Goal: Information Seeking & Learning: Understand process/instructions

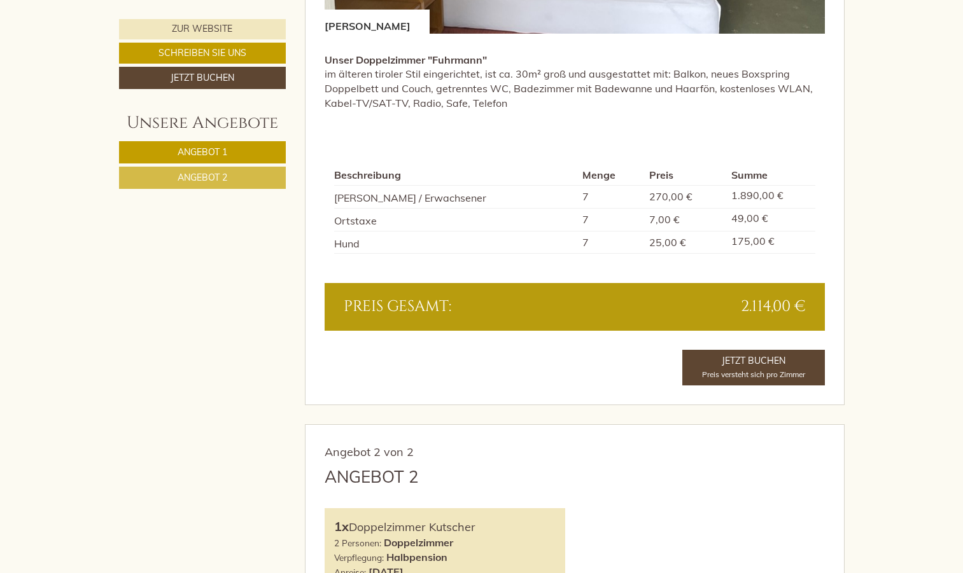
scroll to position [1038, 0]
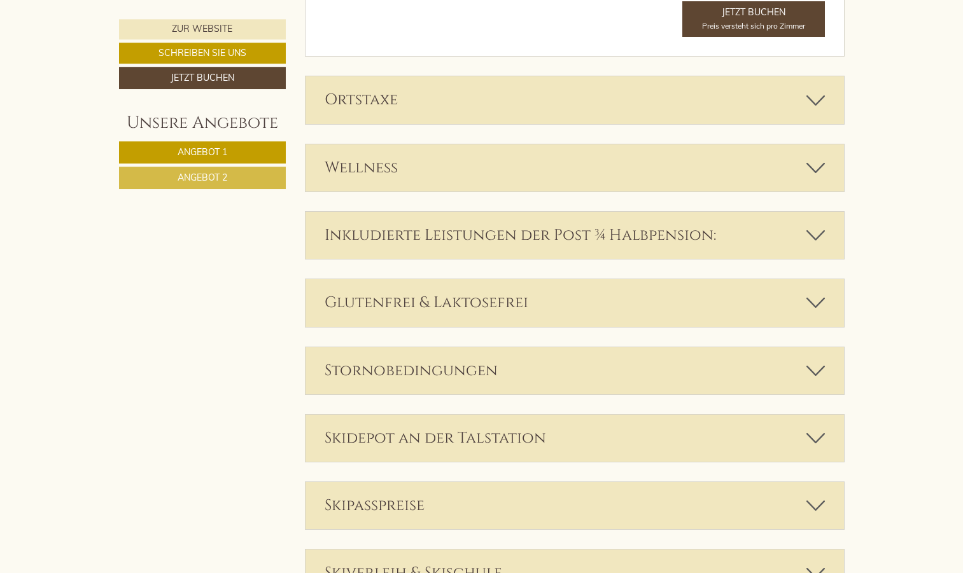
scroll to position [2329, 0]
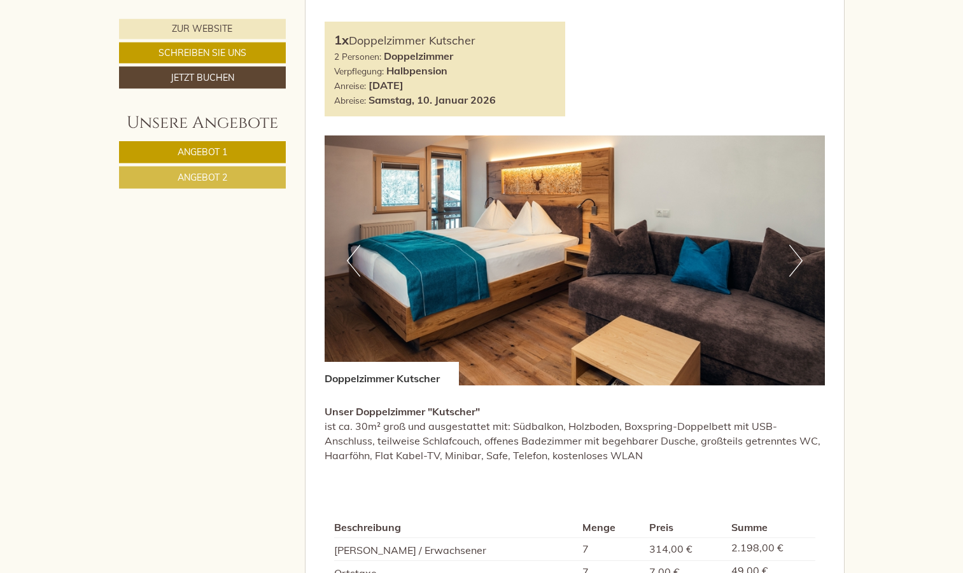
scroll to position [1557, 0]
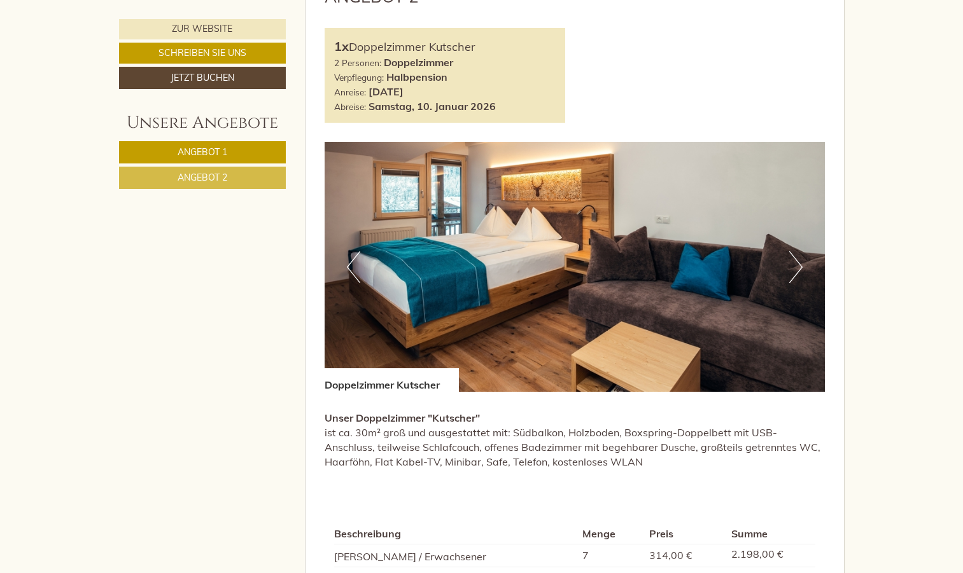
click at [797, 263] on button "Next" at bounding box center [795, 267] width 13 height 32
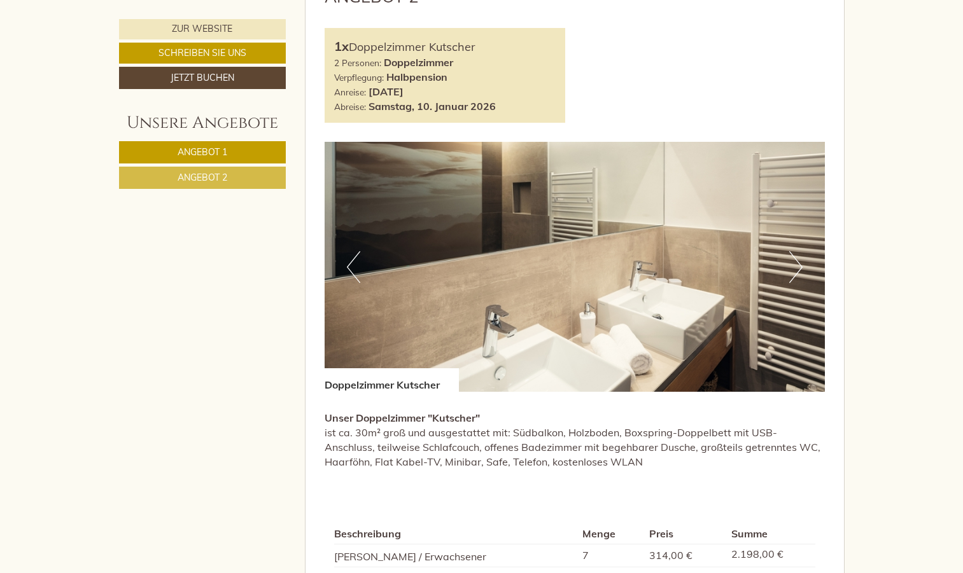
click at [797, 263] on button "Next" at bounding box center [795, 267] width 13 height 32
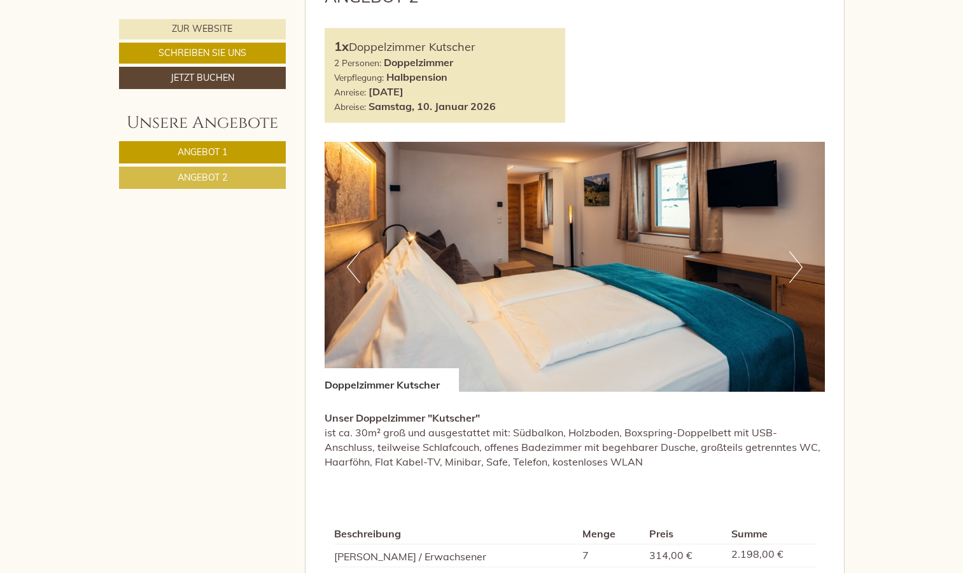
click at [796, 264] on button "Next" at bounding box center [795, 267] width 13 height 32
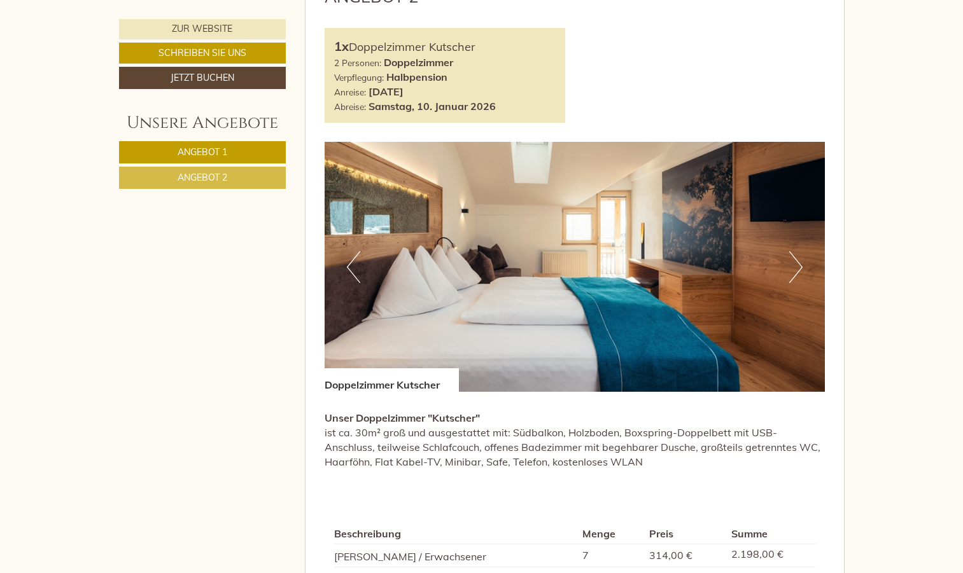
click at [793, 265] on button "Next" at bounding box center [795, 267] width 13 height 32
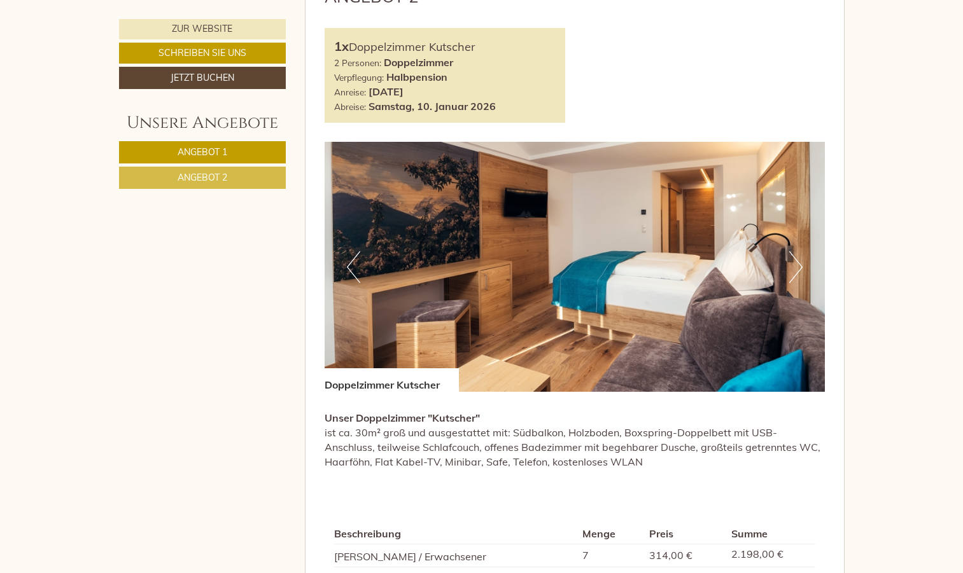
click at [793, 265] on button "Next" at bounding box center [795, 267] width 13 height 32
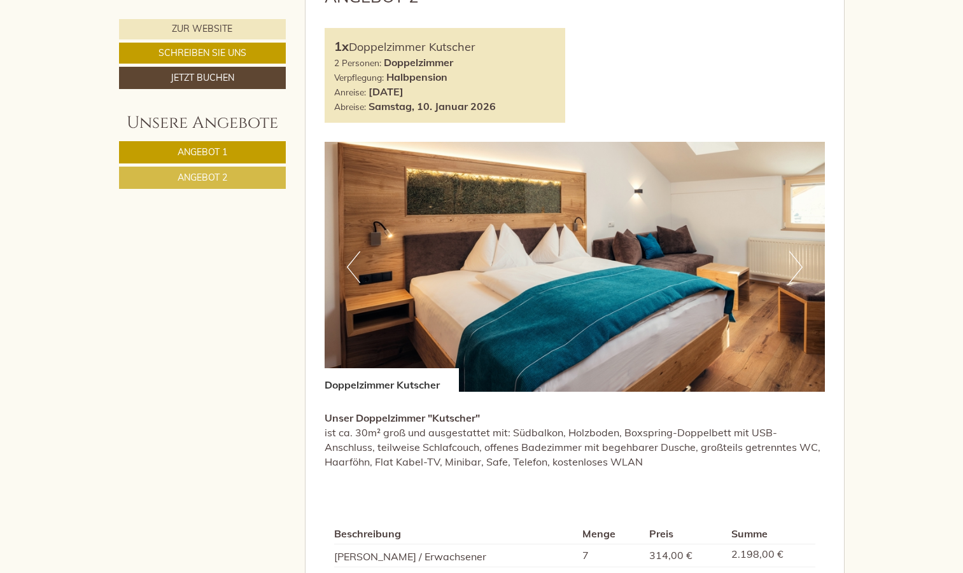
click at [791, 265] on button "Next" at bounding box center [795, 267] width 13 height 32
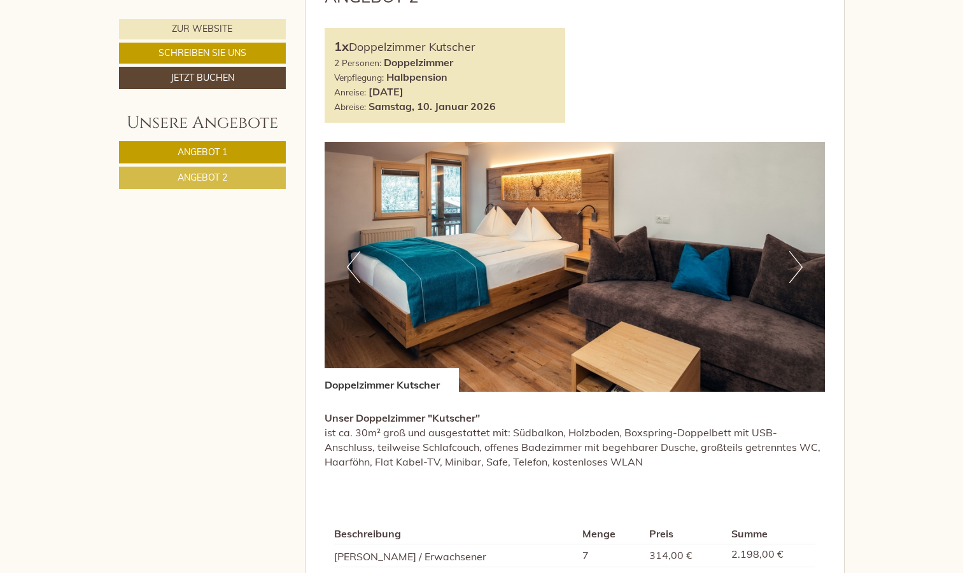
click at [790, 265] on button "Next" at bounding box center [795, 267] width 13 height 32
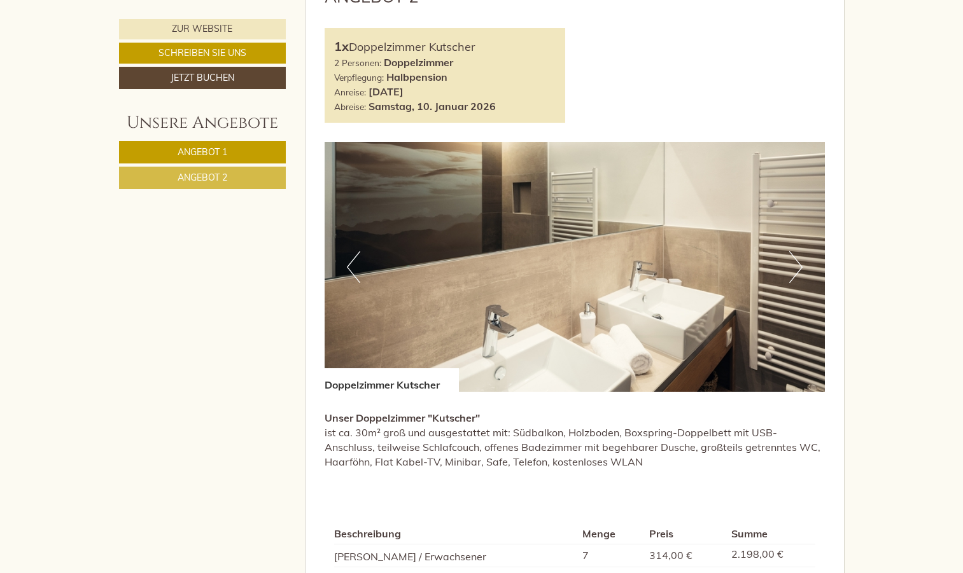
click at [789, 266] on button "Next" at bounding box center [795, 267] width 13 height 32
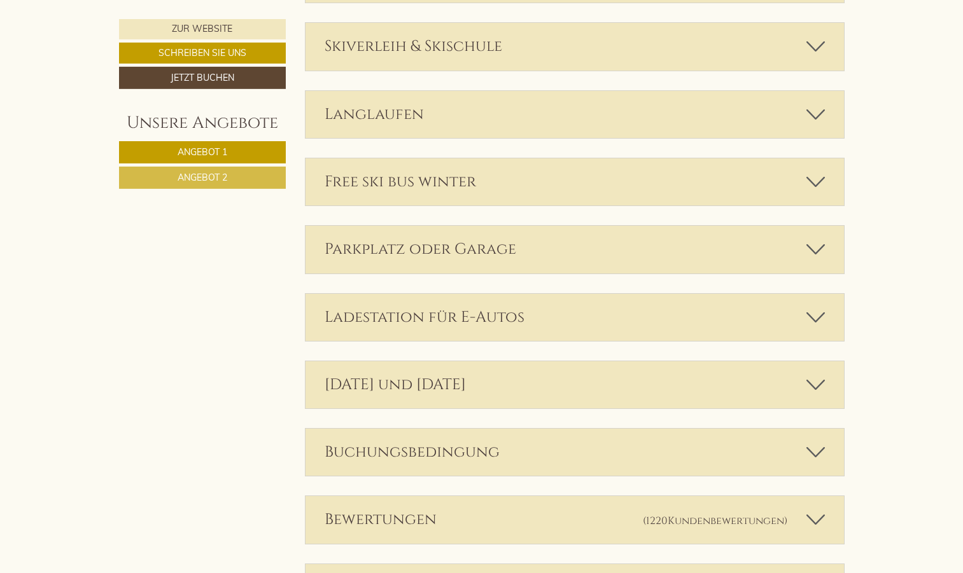
scroll to position [3045, 0]
